Goal: Task Accomplishment & Management: Manage account settings

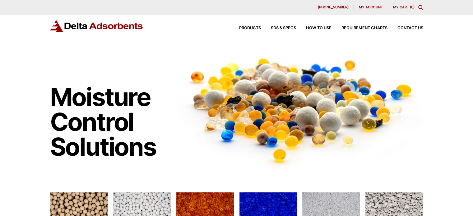
click at [366, 7] on span "My account" at bounding box center [371, 7] width 24 height 3
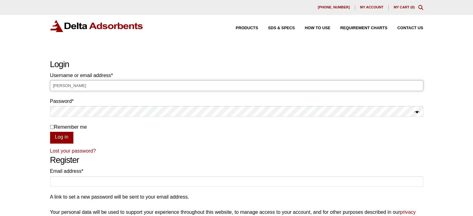
click at [241, 84] on input "[PERSON_NAME]" at bounding box center [236, 85] width 373 height 11
type input "L"
type input "[PERSON_NAME][EMAIL_ADDRESS][DOMAIN_NAME]"
click at [50, 132] on button "Log in" at bounding box center [61, 138] width 23 height 12
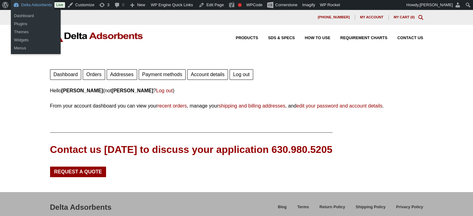
click at [32, 6] on link "Delta Adsorbents" at bounding box center [33, 5] width 44 height 10
click at [23, 13] on link "Dashboard" at bounding box center [36, 16] width 50 height 8
